Goal: Transaction & Acquisition: Purchase product/service

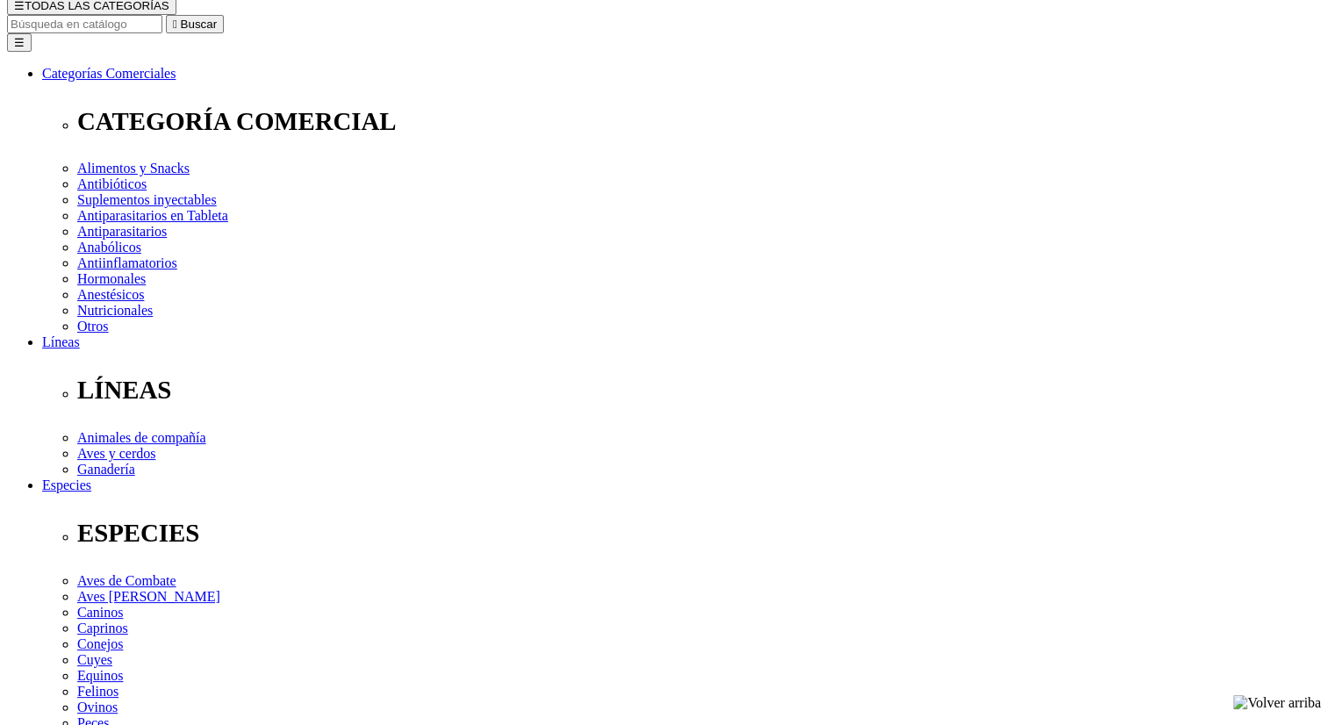
scroll to position [176, 0]
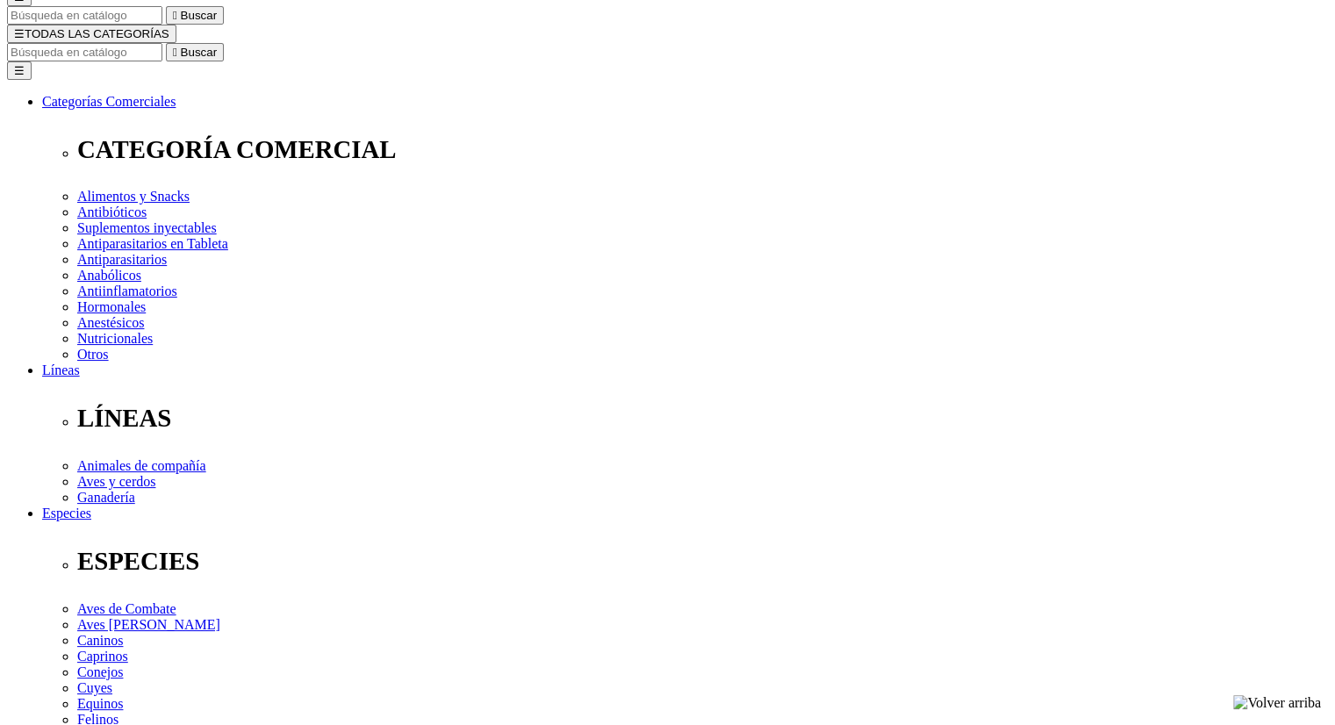
radio input "true"
select select "0"
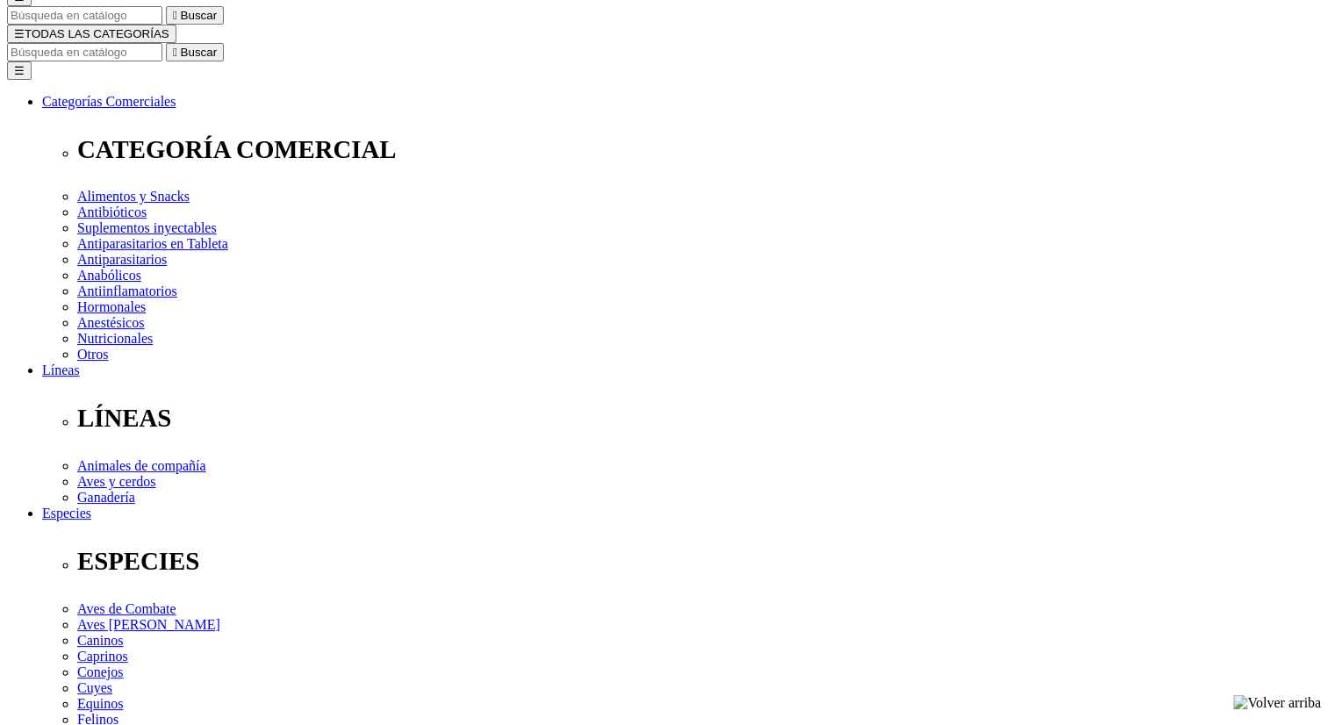
radio input "true"
select select "0"
radio input "true"
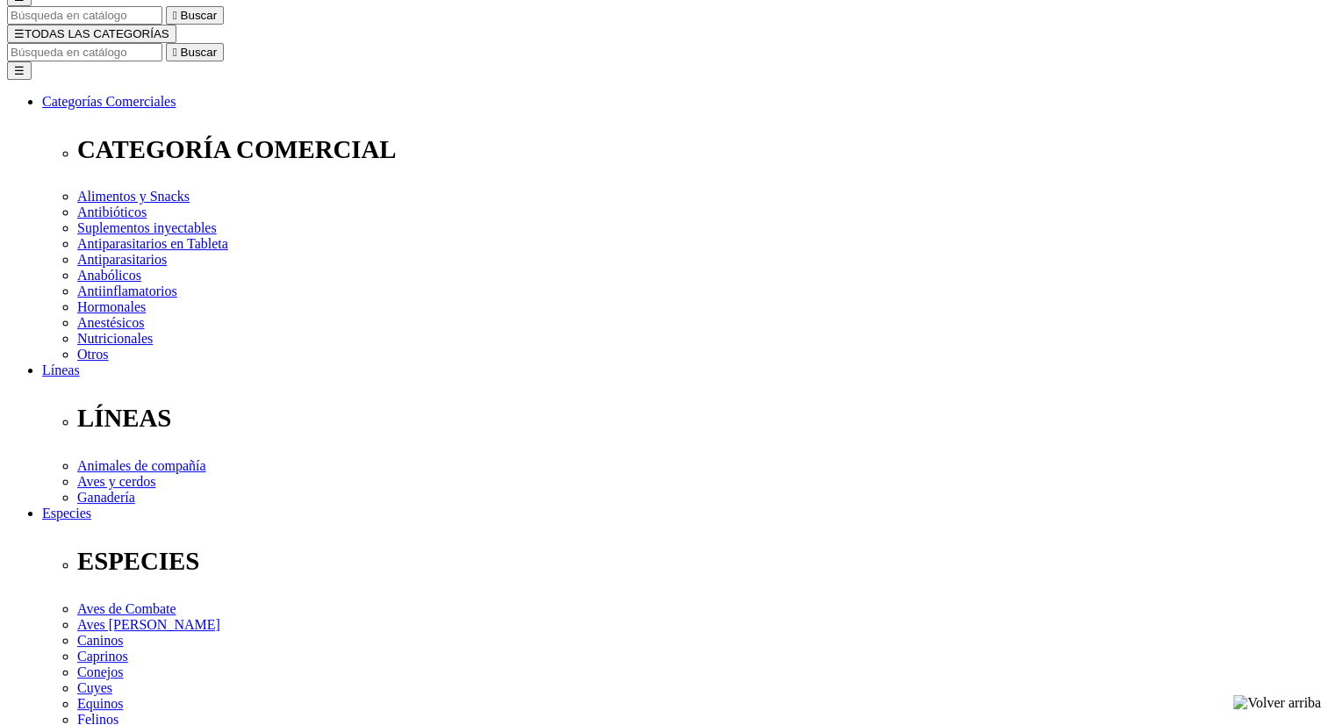
select select "0"
radio input "true"
select select "0"
